Goal: Task Accomplishment & Management: Use online tool/utility

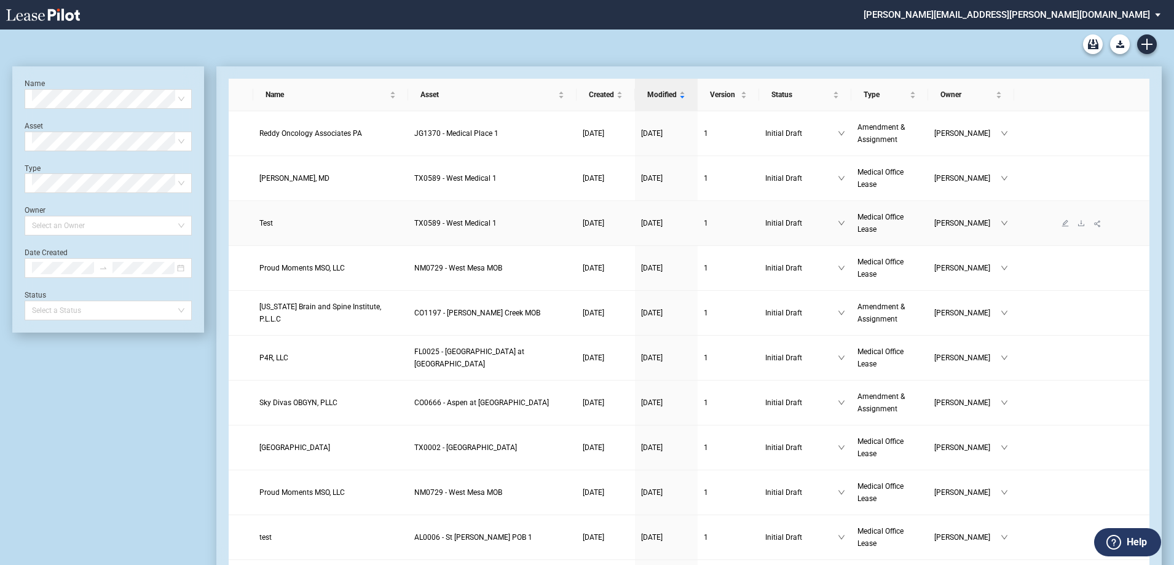
click at [271, 226] on span "Test" at bounding box center [266, 223] width 14 height 9
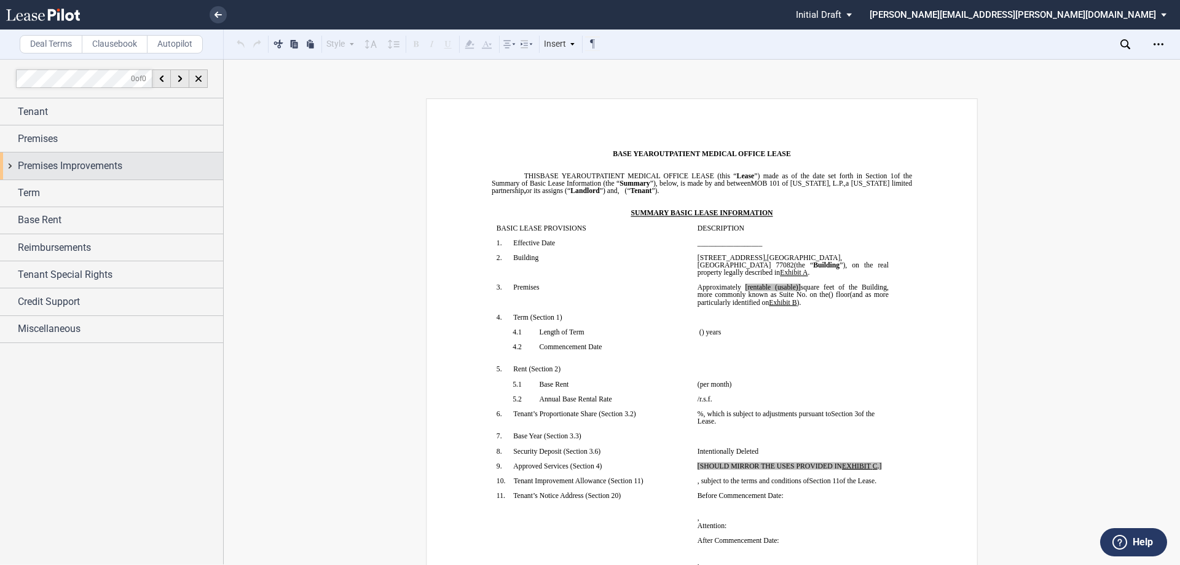
click at [149, 171] on div "Premises Improvements" at bounding box center [120, 166] width 205 height 15
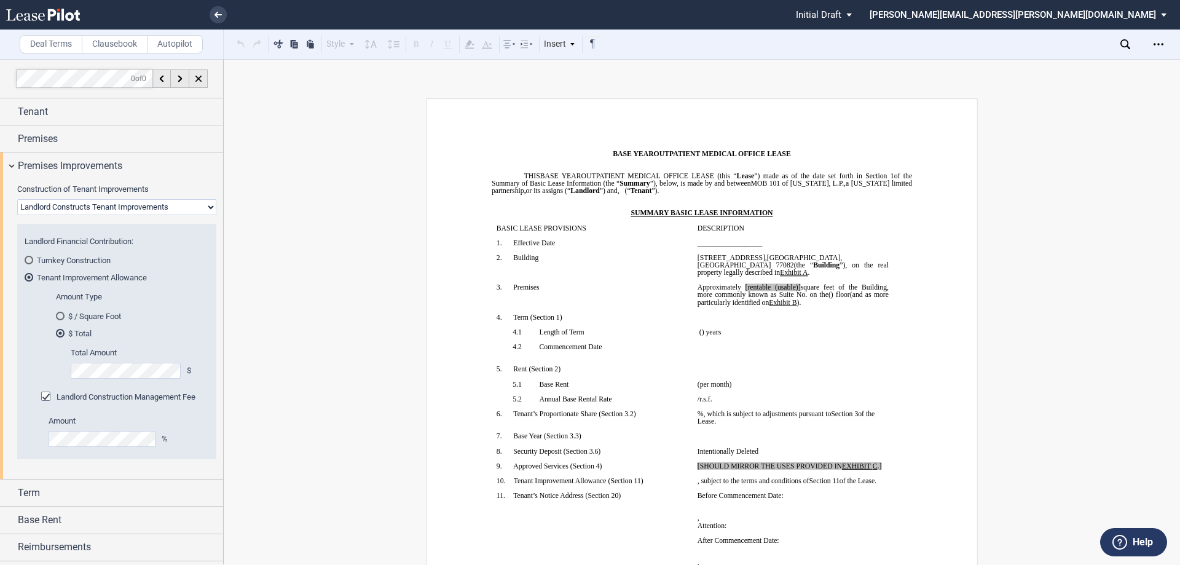
click at [141, 210] on select "Landlord Constructs Tenant Improvements Tenant Constructs Tenant Improvements "…" at bounding box center [116, 207] width 199 height 16
click at [17, 199] on select "Landlord Constructs Tenant Improvements Tenant Constructs Tenant Improvements "…" at bounding box center [116, 207] width 199 height 16
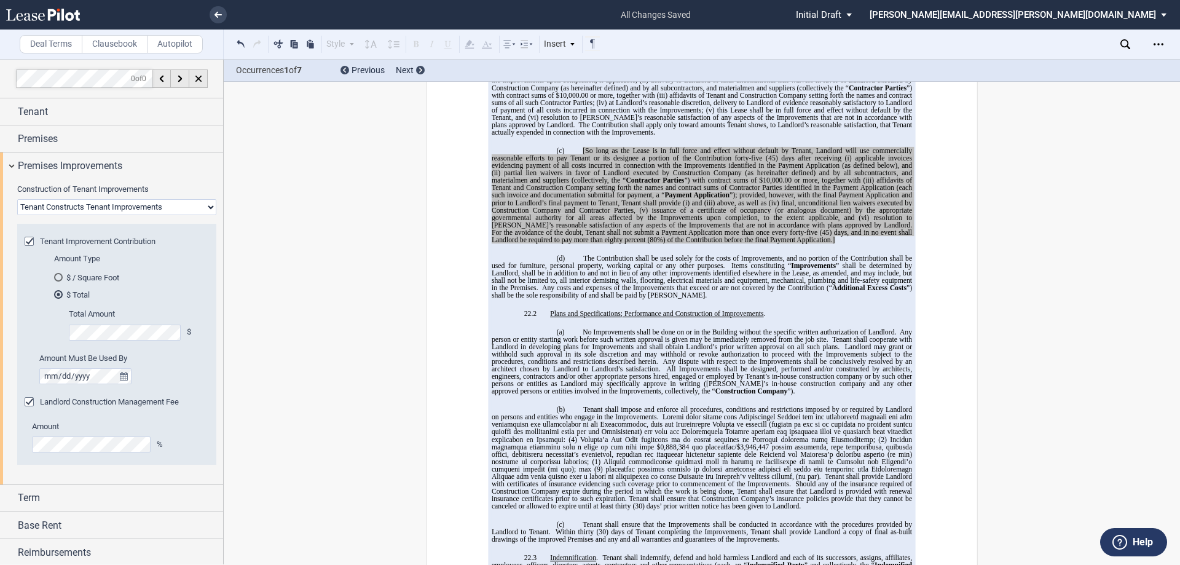
scroll to position [9966, 0]
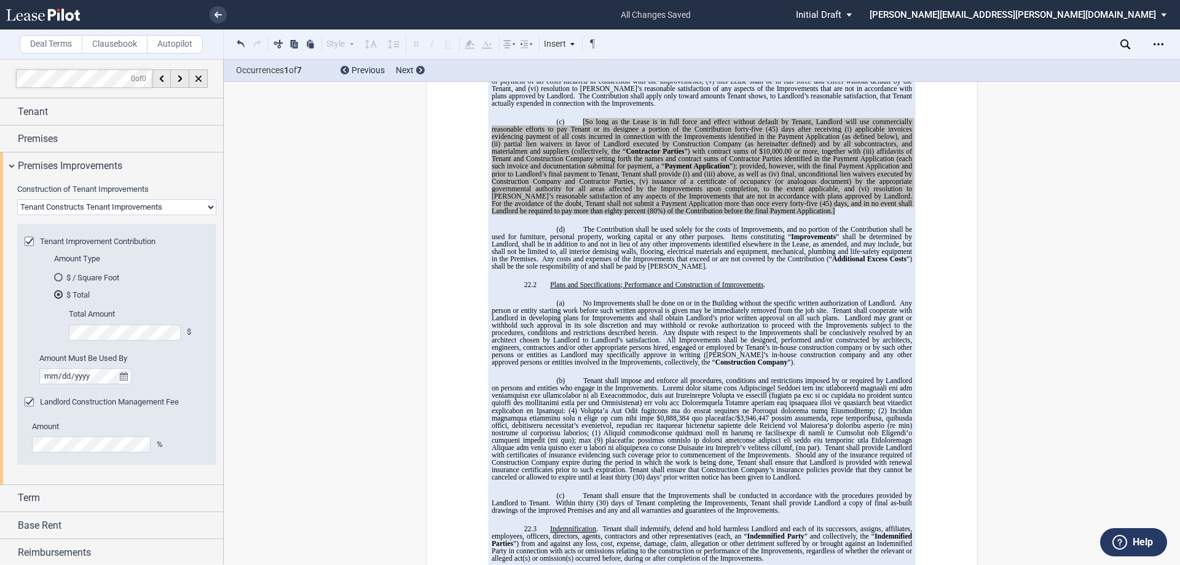
click at [133, 209] on select "Landlord Constructs Tenant Improvements Tenant Constructs Tenant Improvements "…" at bounding box center [116, 207] width 199 height 16
select select "landlord"
click at [17, 199] on select "Landlord Constructs Tenant Improvements Tenant Constructs Tenant Improvements "…" at bounding box center [116, 207] width 199 height 16
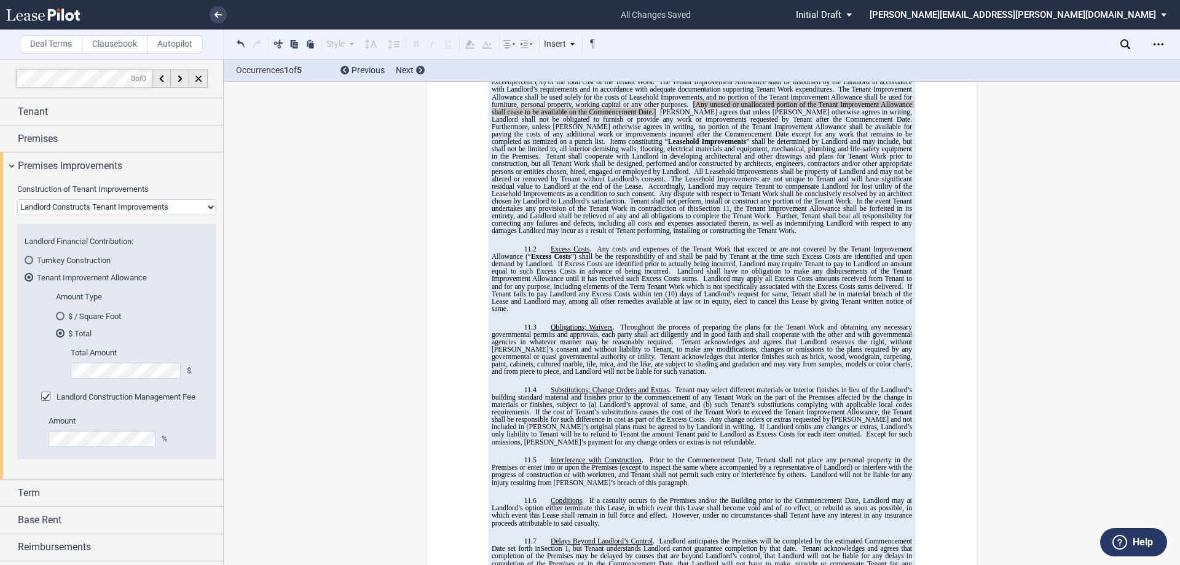
scroll to position [5889, 0]
